Goal: Task Accomplishment & Management: Use online tool/utility

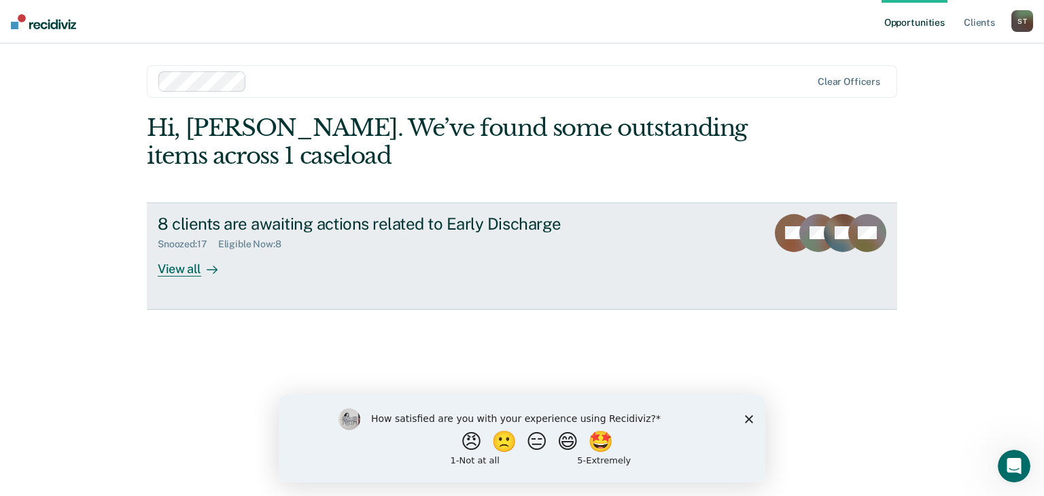
click at [166, 268] on div "View all" at bounding box center [196, 263] width 76 height 27
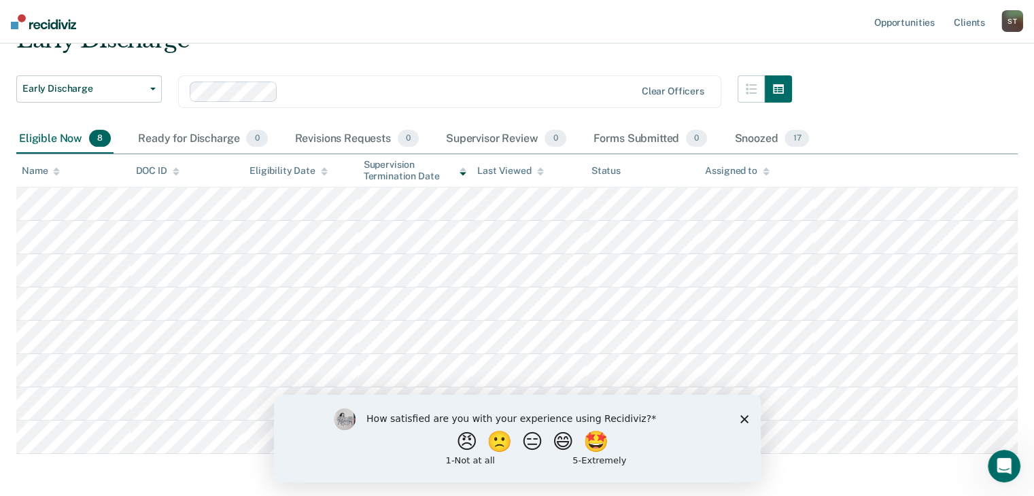
scroll to position [122, 0]
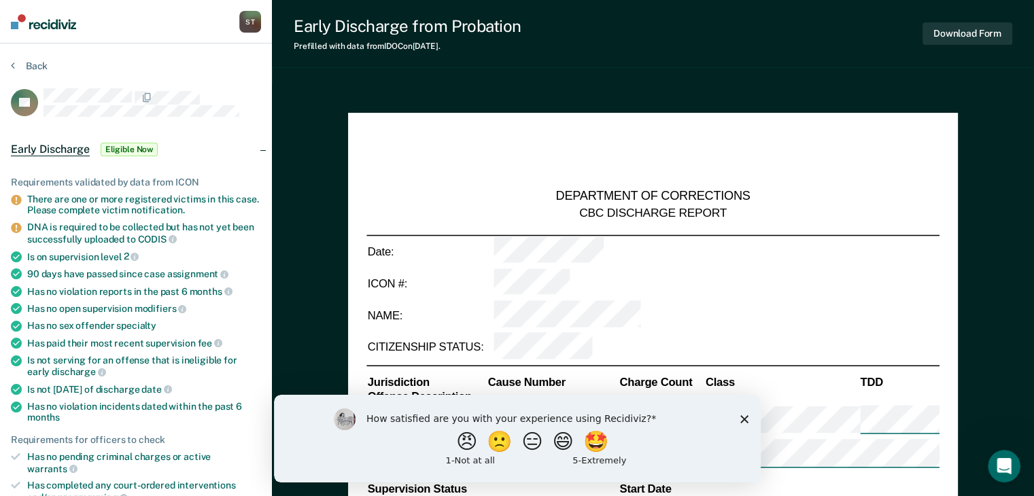
type textarea "x"
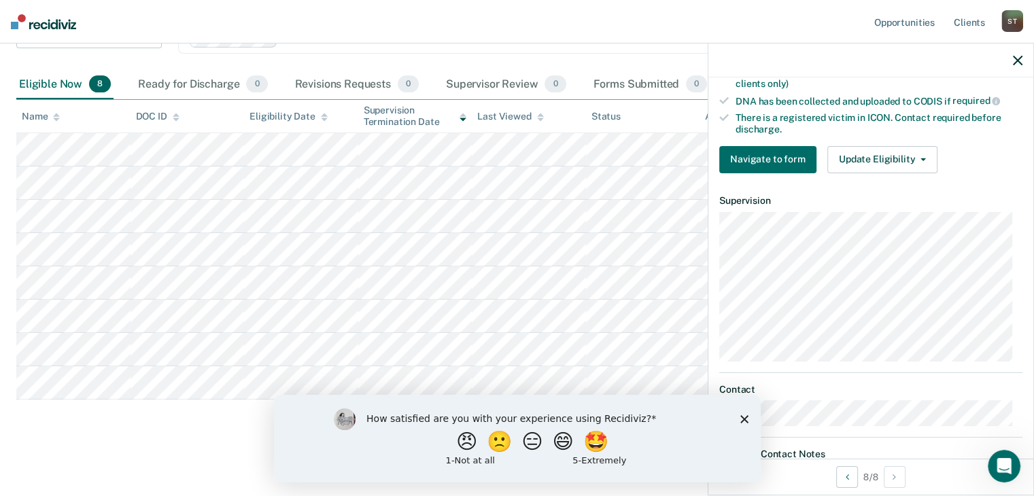
scroll to position [411, 0]
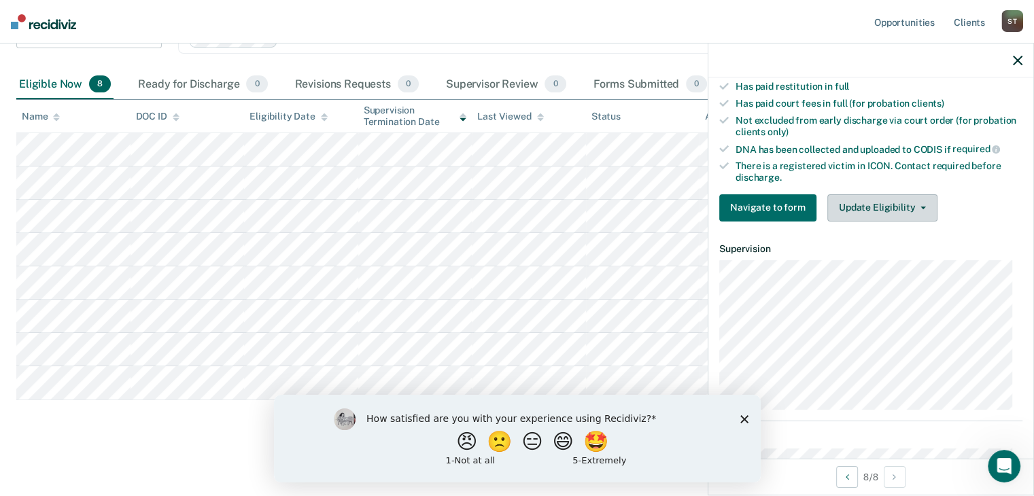
click at [920, 196] on button "Update Eligibility" at bounding box center [882, 207] width 110 height 27
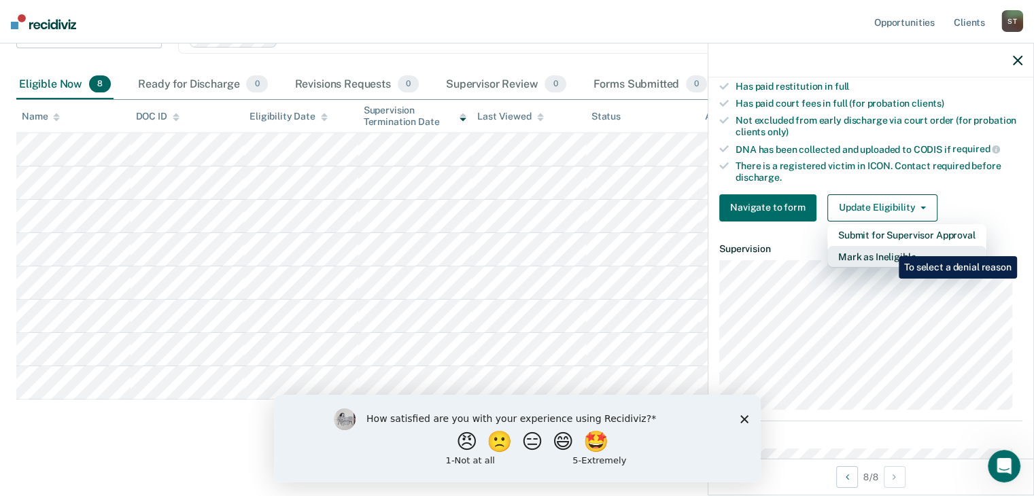
click at [888, 246] on button "Mark as Ineligible" at bounding box center [906, 257] width 159 height 22
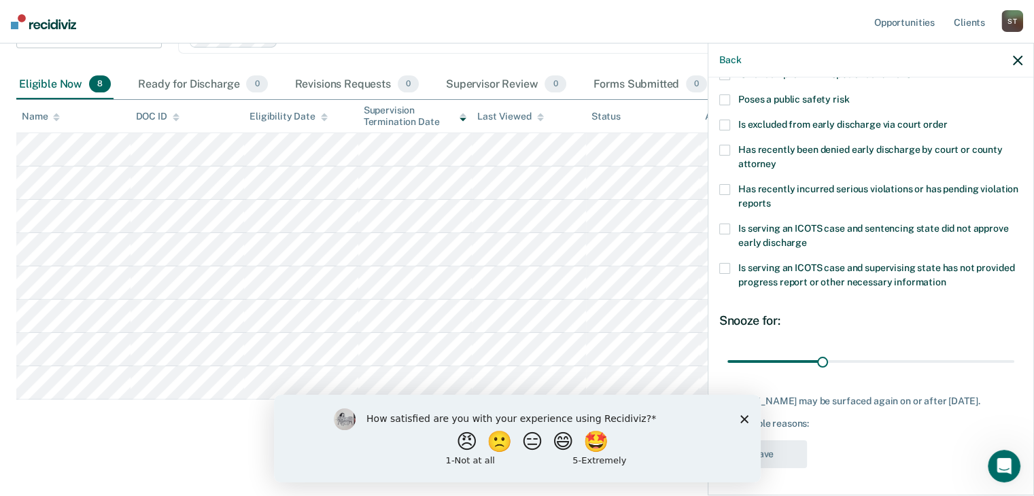
scroll to position [60, 0]
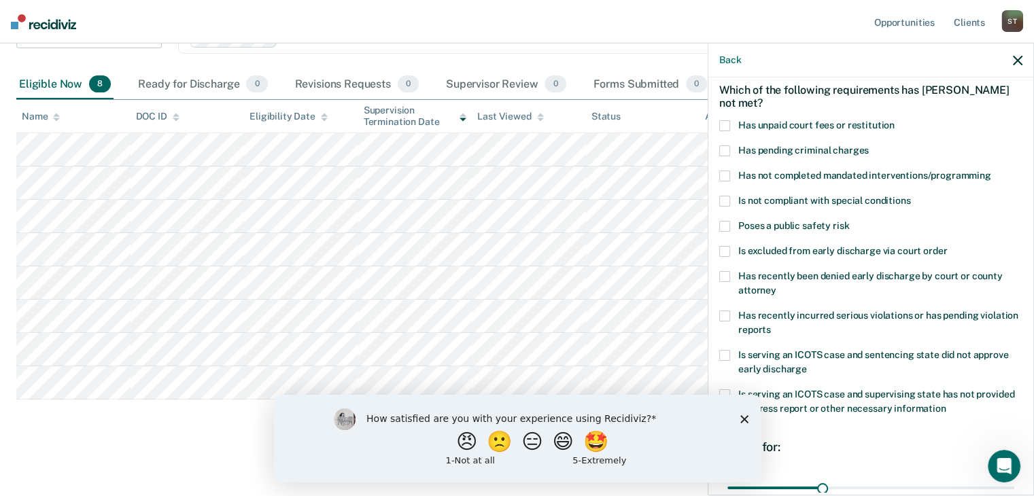
click at [723, 125] on span at bounding box center [724, 125] width 11 height 11
click at [894, 120] on input "Has unpaid court fees or restitution" at bounding box center [894, 120] width 0 height 0
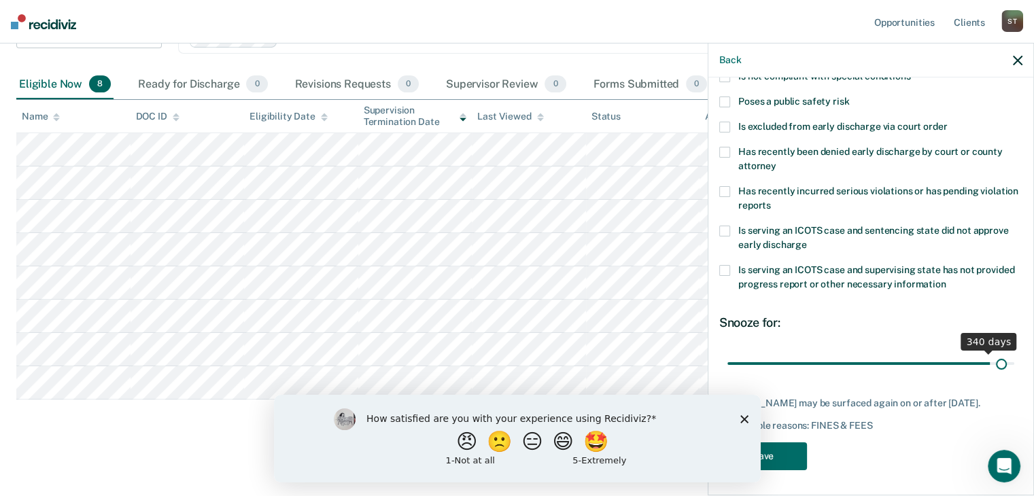
scroll to position [196, 0]
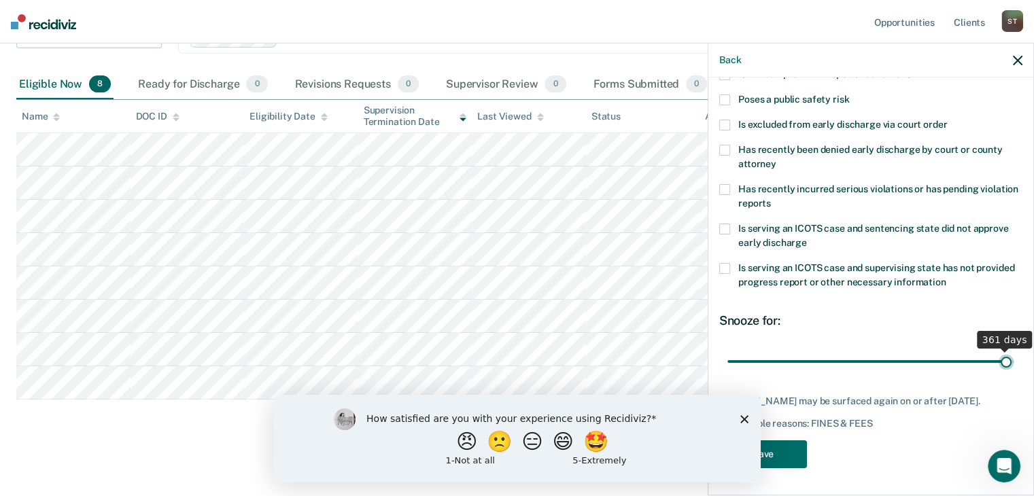
drag, startPoint x: 753, startPoint y: 351, endPoint x: 995, endPoint y: 348, distance: 242.0
click at [995, 350] on input "range" at bounding box center [870, 362] width 287 height 24
click at [745, 418] on icon "Close survey" at bounding box center [743, 419] width 8 height 8
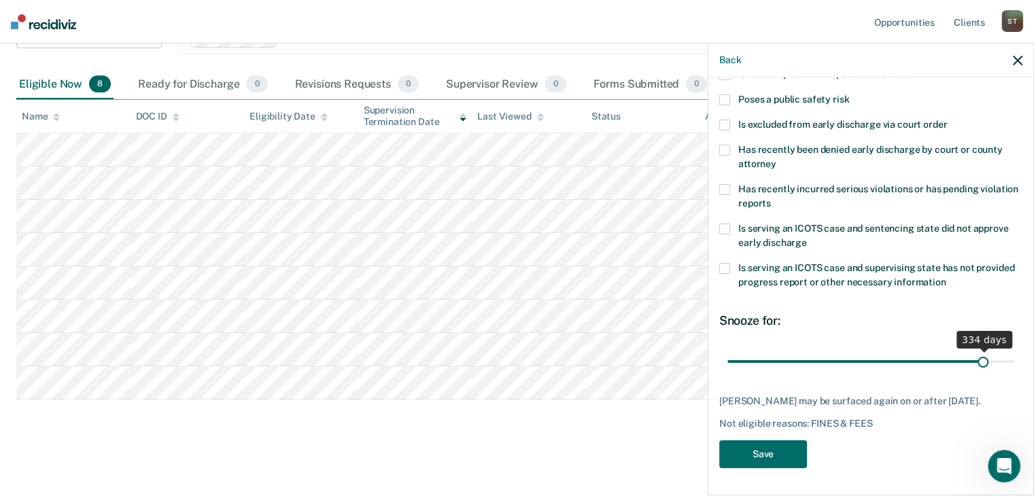
scroll to position [185, 0]
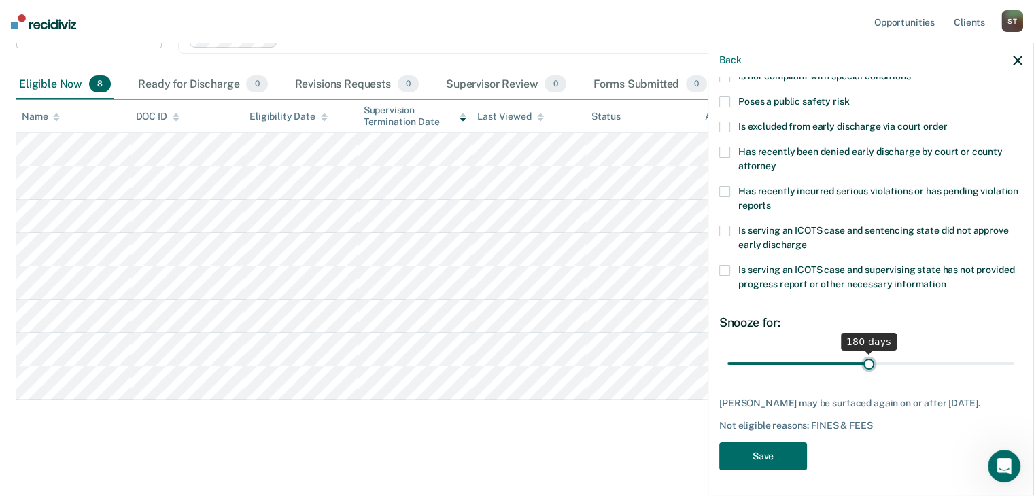
drag, startPoint x: 988, startPoint y: 345, endPoint x: 862, endPoint y: 362, distance: 126.8
type input "180"
click at [862, 362] on input "range" at bounding box center [870, 364] width 287 height 24
click at [771, 449] on button "Save" at bounding box center [763, 456] width 88 height 28
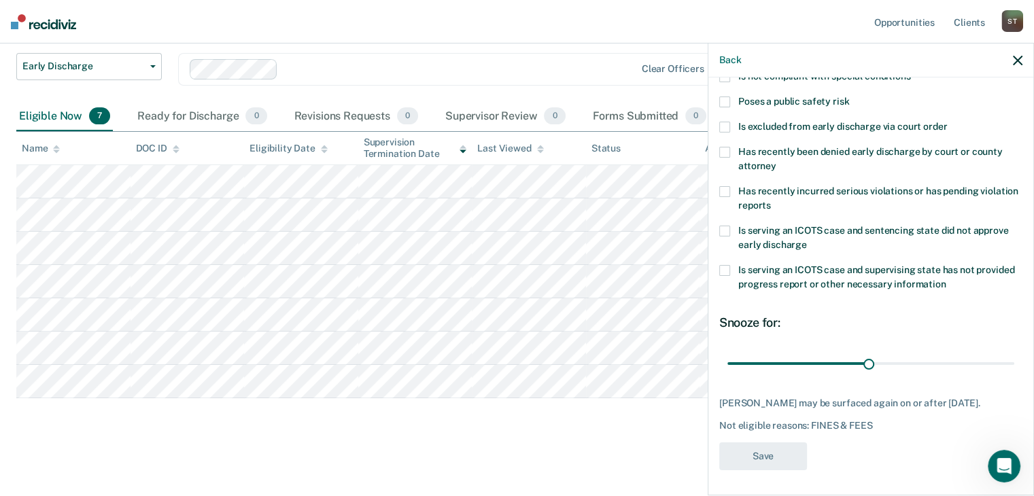
scroll to position [90, 0]
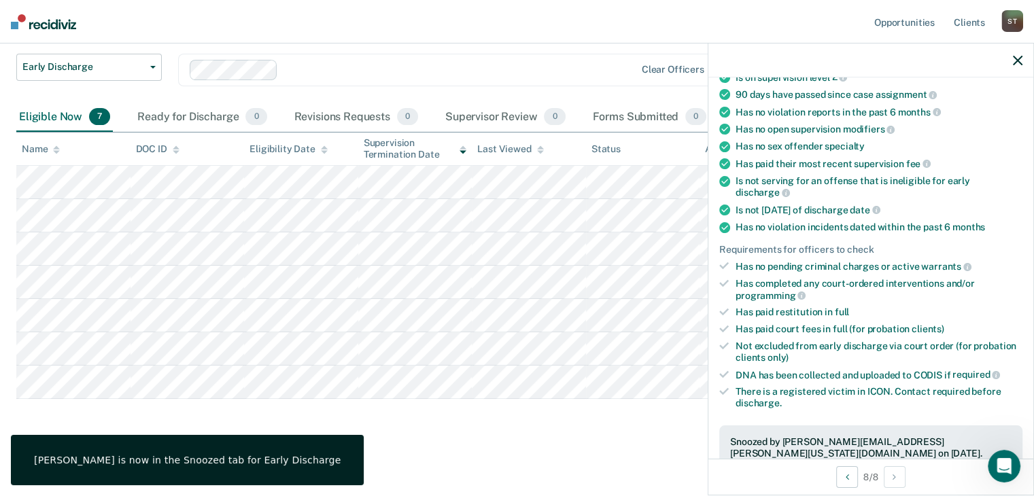
click at [1017, 63] on icon "button" at bounding box center [1018, 61] width 10 height 10
